Goal: Find specific page/section: Find specific page/section

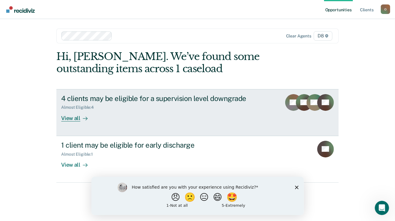
click at [78, 117] on div "View all" at bounding box center [77, 116] width 33 height 12
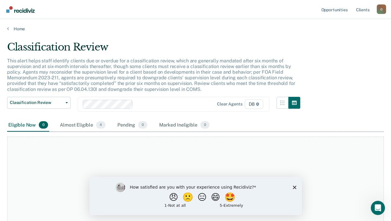
click at [6, 27] on div "Home" at bounding box center [195, 25] width 391 height 12
click at [7, 28] on icon at bounding box center [8, 28] width 2 height 5
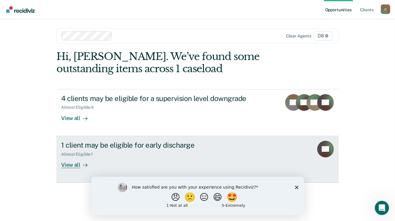
click at [315, 149] on link "1 client may be eligible for early discharge Almost Eligible : 1 View all CP" at bounding box center [197, 159] width 282 height 47
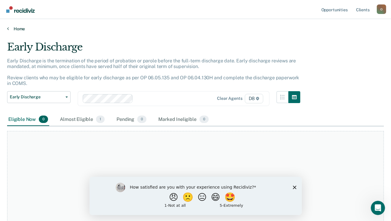
click at [8, 28] on icon at bounding box center [8, 28] width 2 height 5
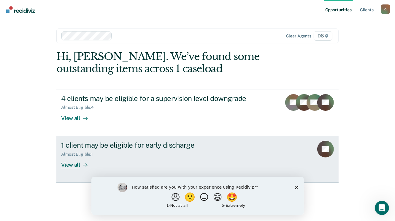
click at [74, 166] on div "View all" at bounding box center [77, 162] width 33 height 12
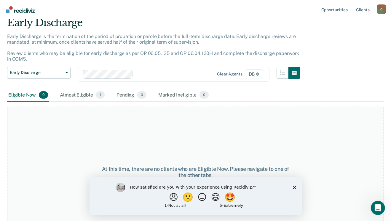
scroll to position [16, 0]
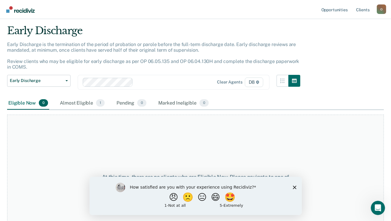
click at [298, 188] on div "How satisfied are you with your experience using Recidiviz? 😠 🙁 😑 😄 🤩 1 - Not a…" at bounding box center [195, 195] width 212 height 38
click at [297, 187] on div "How satisfied are you with your experience using Recidiviz? 😠 🙁 😑 😄 🤩 1 - Not a…" at bounding box center [195, 195] width 212 height 38
click at [294, 184] on div "How satisfied are you with your experience using Recidiviz? 😠 🙁 😑 😄 🤩 1 - Not a…" at bounding box center [195, 195] width 212 height 38
click at [294, 186] on icon "Close survey" at bounding box center [295, 187] width 4 height 4
